Goal: Navigation & Orientation: Understand site structure

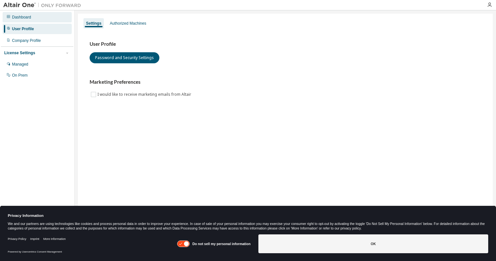
click at [25, 16] on div "Dashboard" at bounding box center [21, 17] width 19 height 5
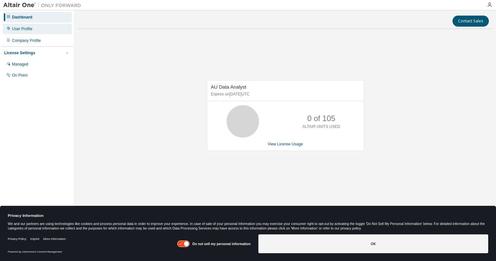
click at [30, 32] on div "User Profile" at bounding box center [37, 29] width 69 height 10
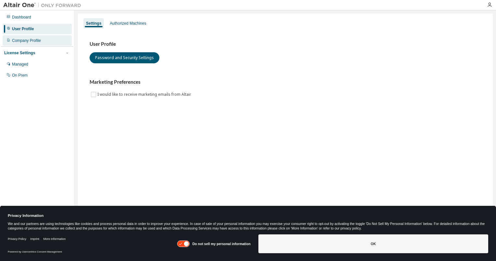
click at [30, 40] on div "Company Profile" at bounding box center [26, 40] width 29 height 5
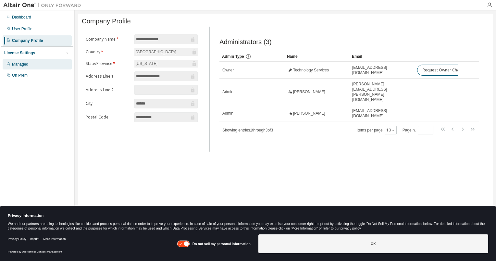
click at [27, 61] on div "Managed" at bounding box center [37, 64] width 69 height 10
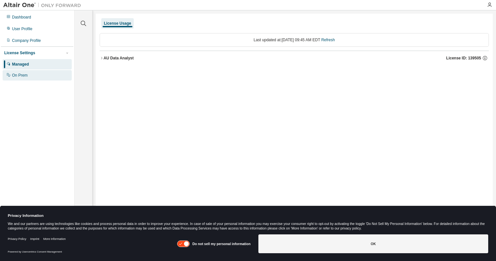
click at [29, 73] on div "On Prem" at bounding box center [37, 75] width 69 height 10
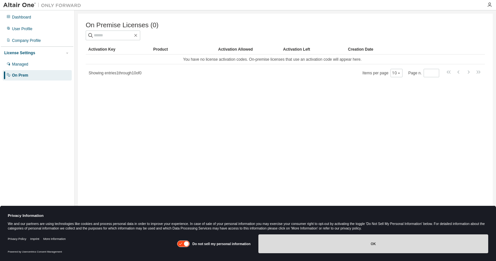
click at [296, 238] on button "OK" at bounding box center [373, 243] width 230 height 19
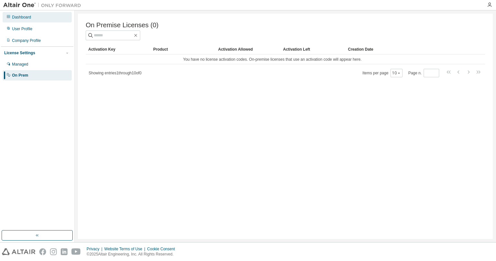
click at [26, 13] on div "Dashboard" at bounding box center [37, 17] width 69 height 10
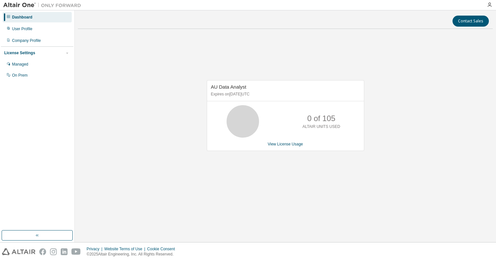
click at [20, 4] on img at bounding box center [43, 5] width 81 height 6
click at [486, 4] on div at bounding box center [489, 4] width 13 height 5
click at [489, 5] on icon "button" at bounding box center [489, 4] width 5 height 5
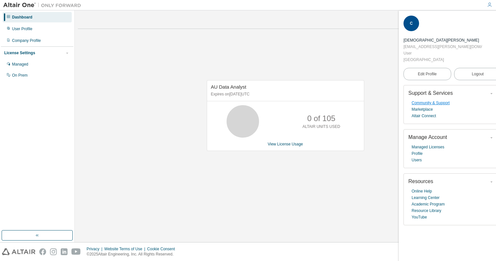
click at [420, 100] on link "Community & Support" at bounding box center [430, 103] width 38 height 6
